Goal: Navigation & Orientation: Find specific page/section

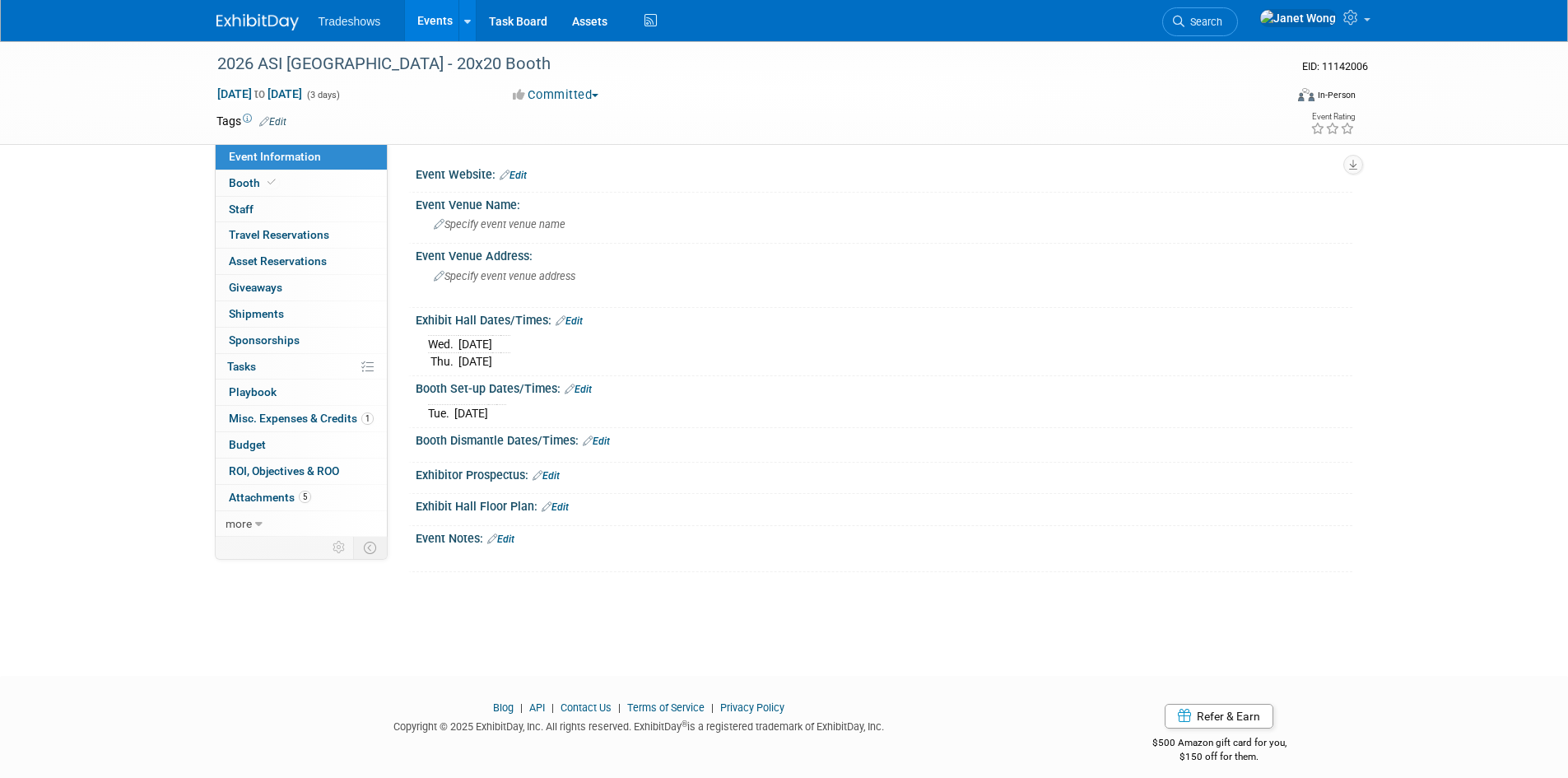
click at [267, 19] on img at bounding box center [257, 22] width 82 height 17
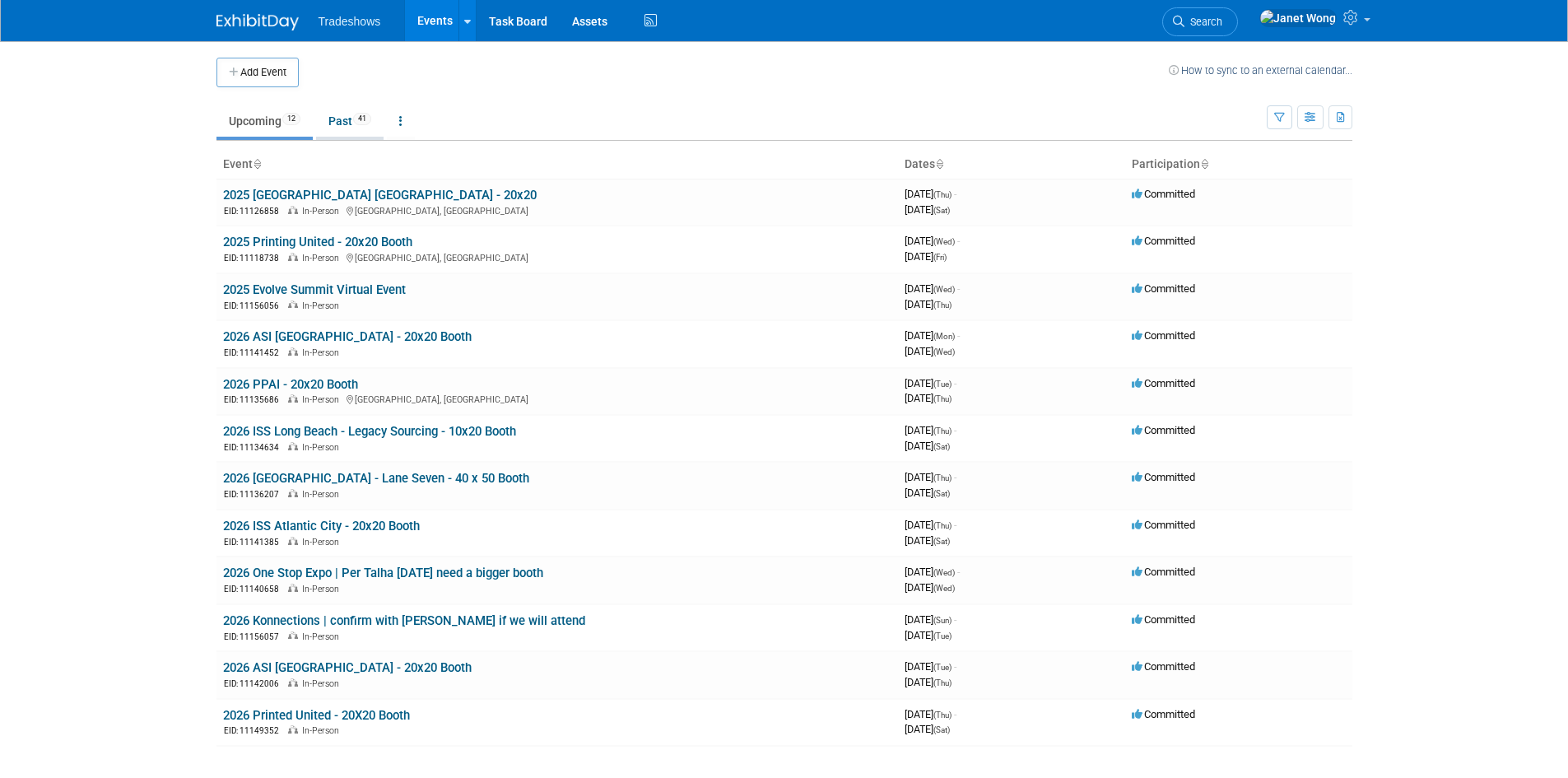
click at [352, 117] on link "Past 41" at bounding box center [349, 121] width 67 height 31
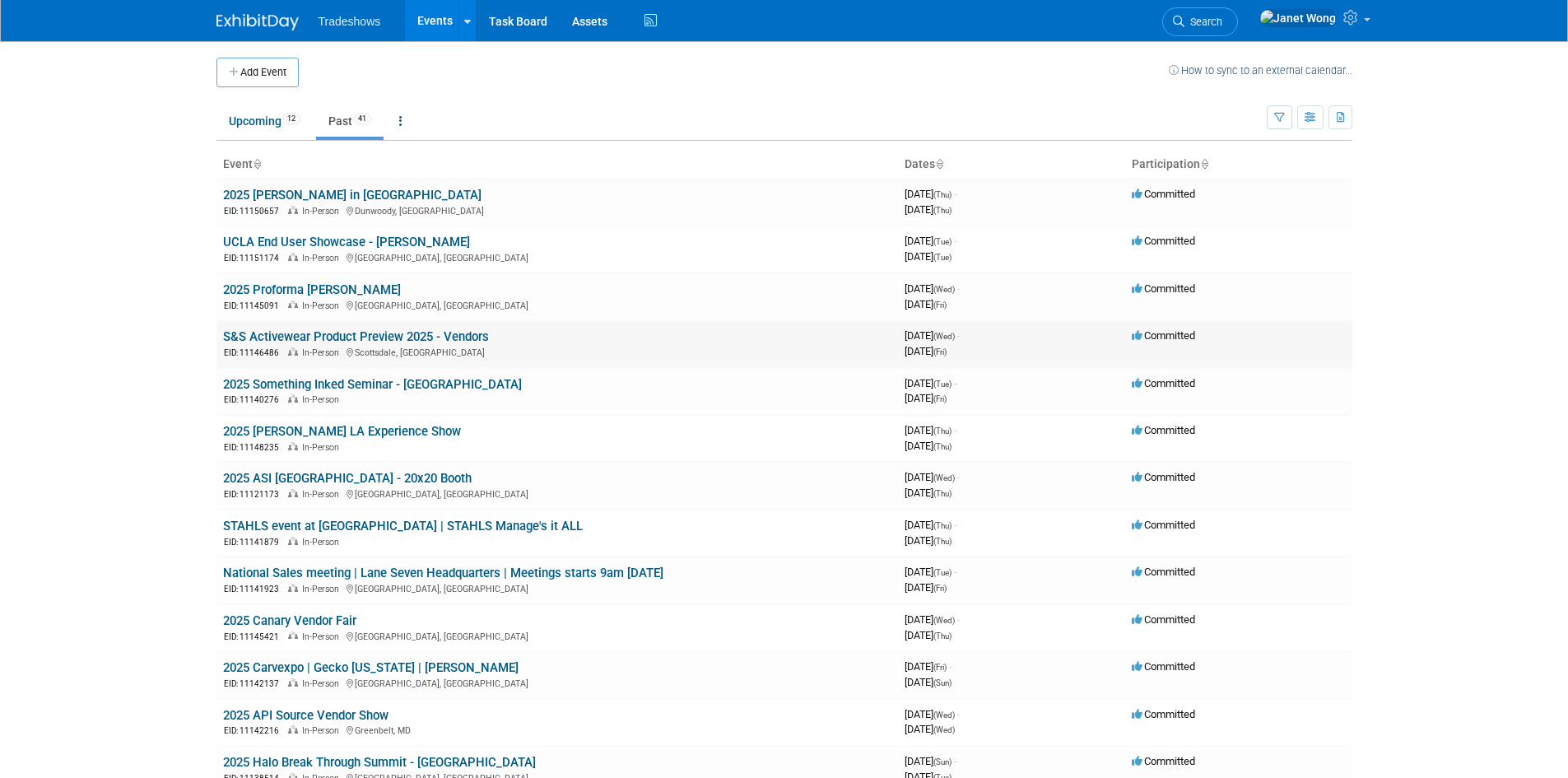
click at [336, 347] on span "In-Person" at bounding box center [323, 352] width 42 height 11
click at [345, 342] on link "S&S Activewear Product Preview 2025 - Vendors" at bounding box center [356, 336] width 266 height 15
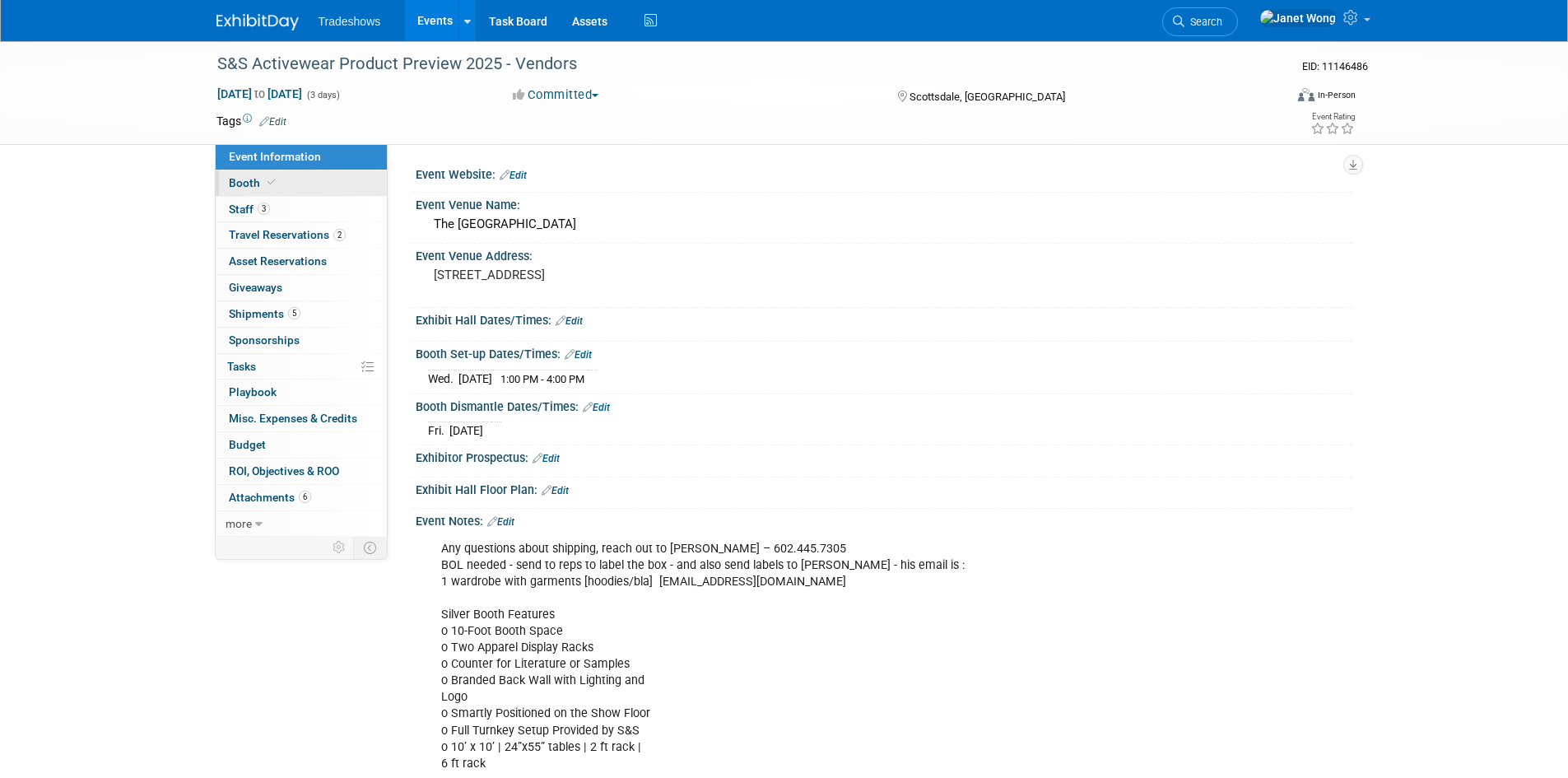
click at [307, 186] on link "Booth" at bounding box center [300, 183] width 171 height 25
